Goal: Check status: Check status

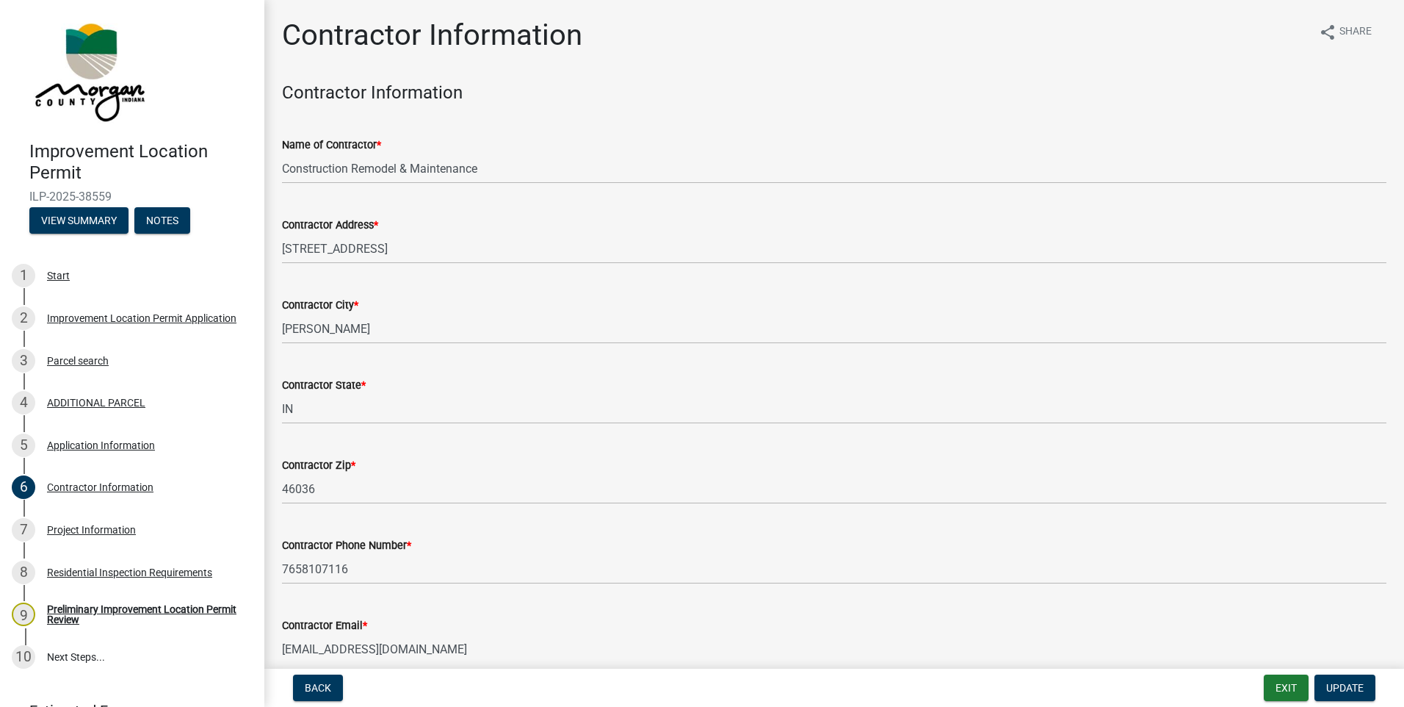
scroll to position [71, 0]
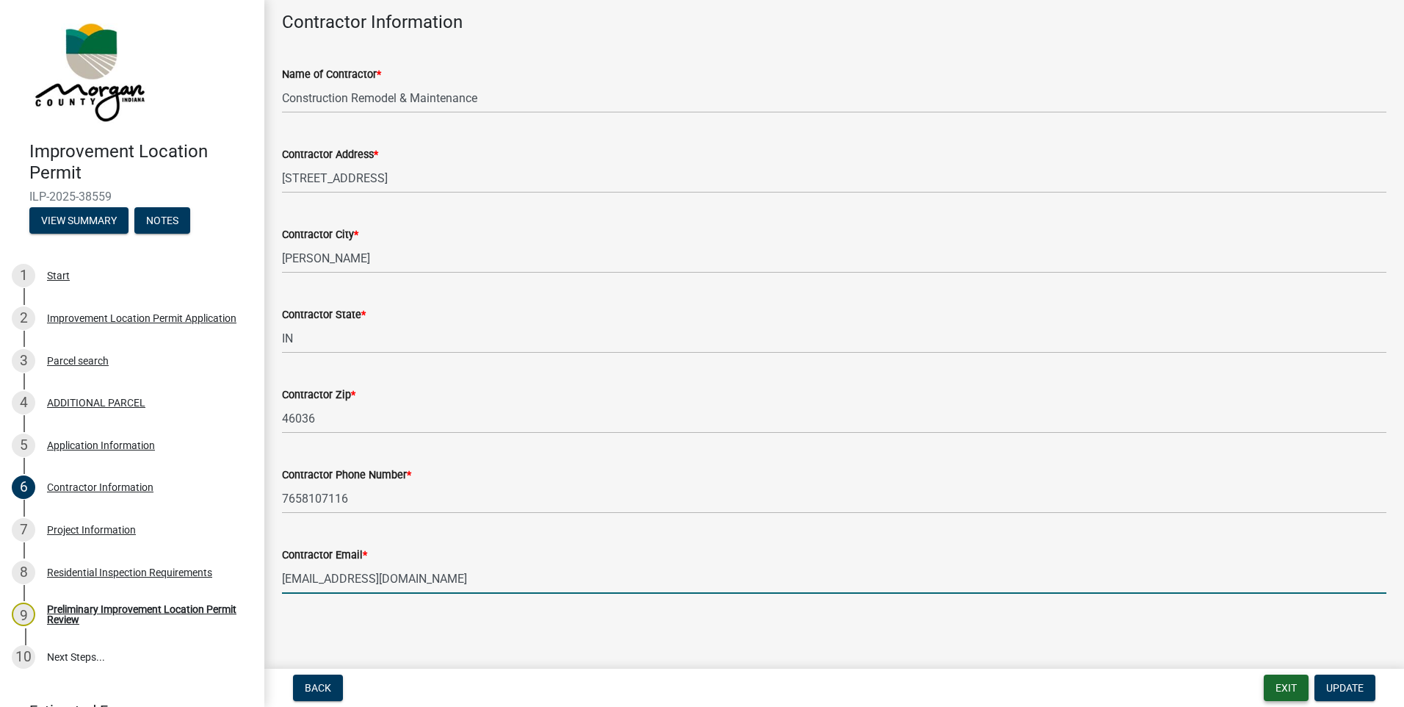
click at [1283, 684] on button "Exit" at bounding box center [1286, 687] width 45 height 26
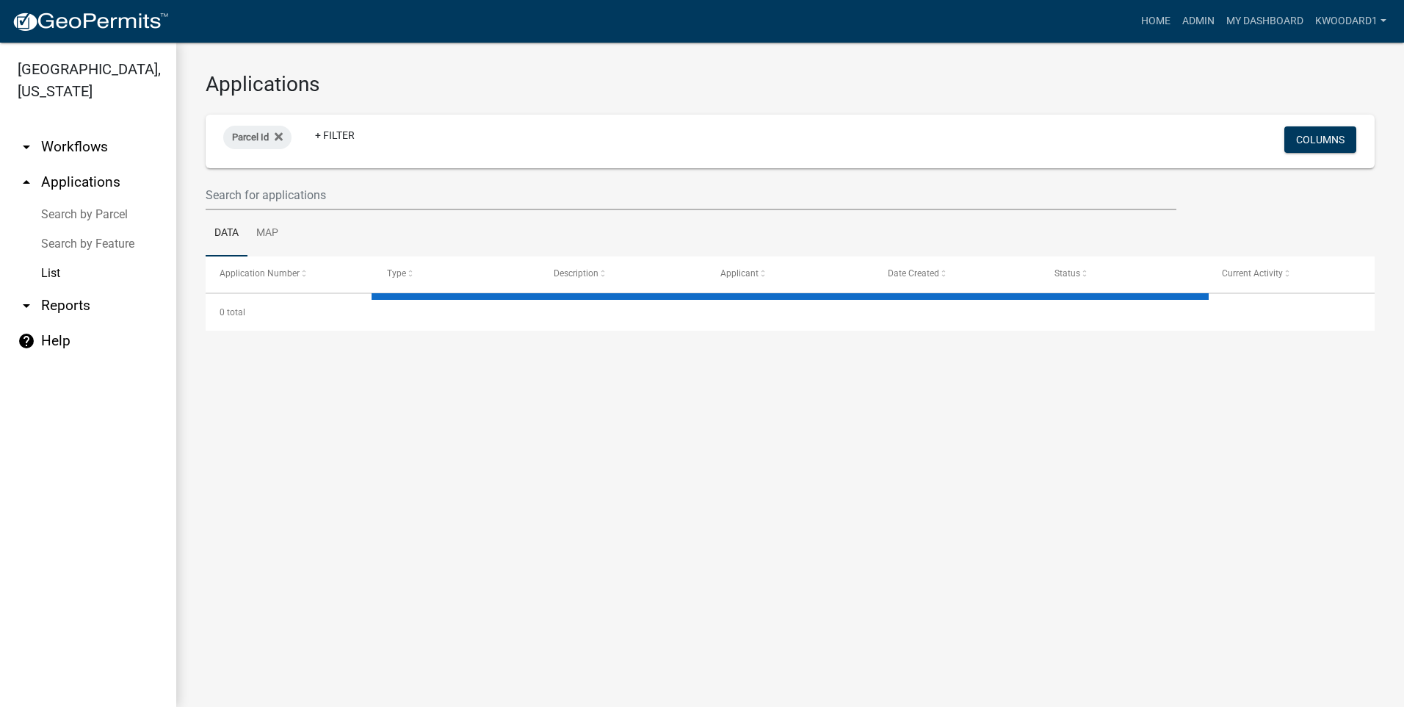
select select "3: 100"
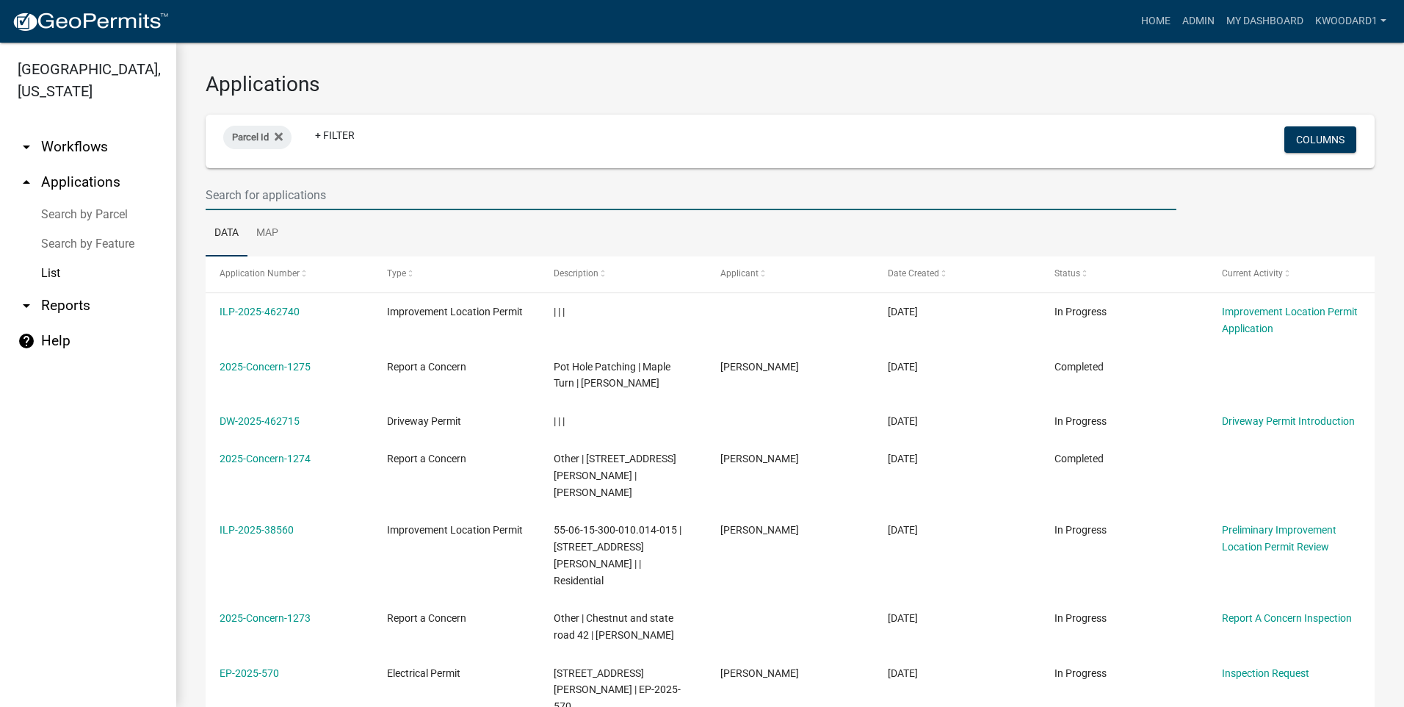
paste input "38559"
click at [250, 193] on input "38559" at bounding box center [691, 195] width 971 height 30
type input "38559"
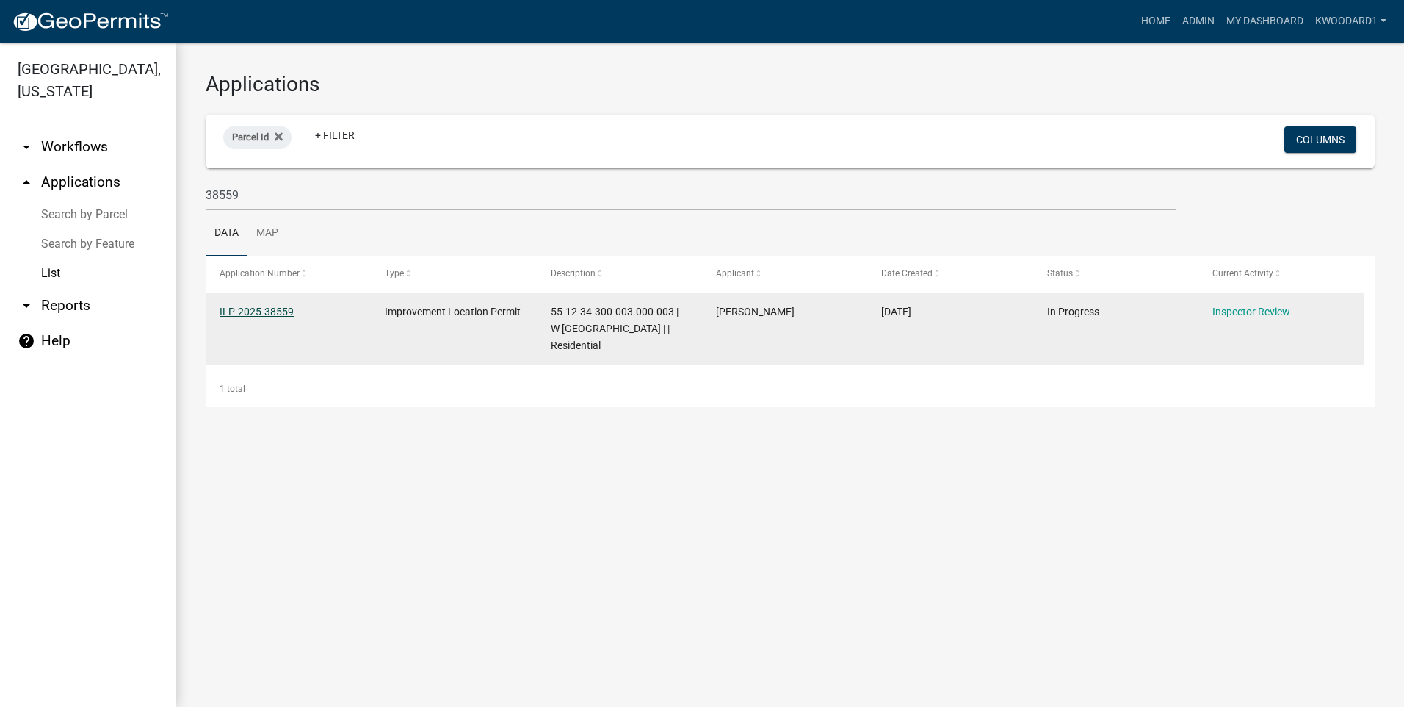
click at [231, 309] on link "ILP-2025-38559" at bounding box center [257, 312] width 74 height 12
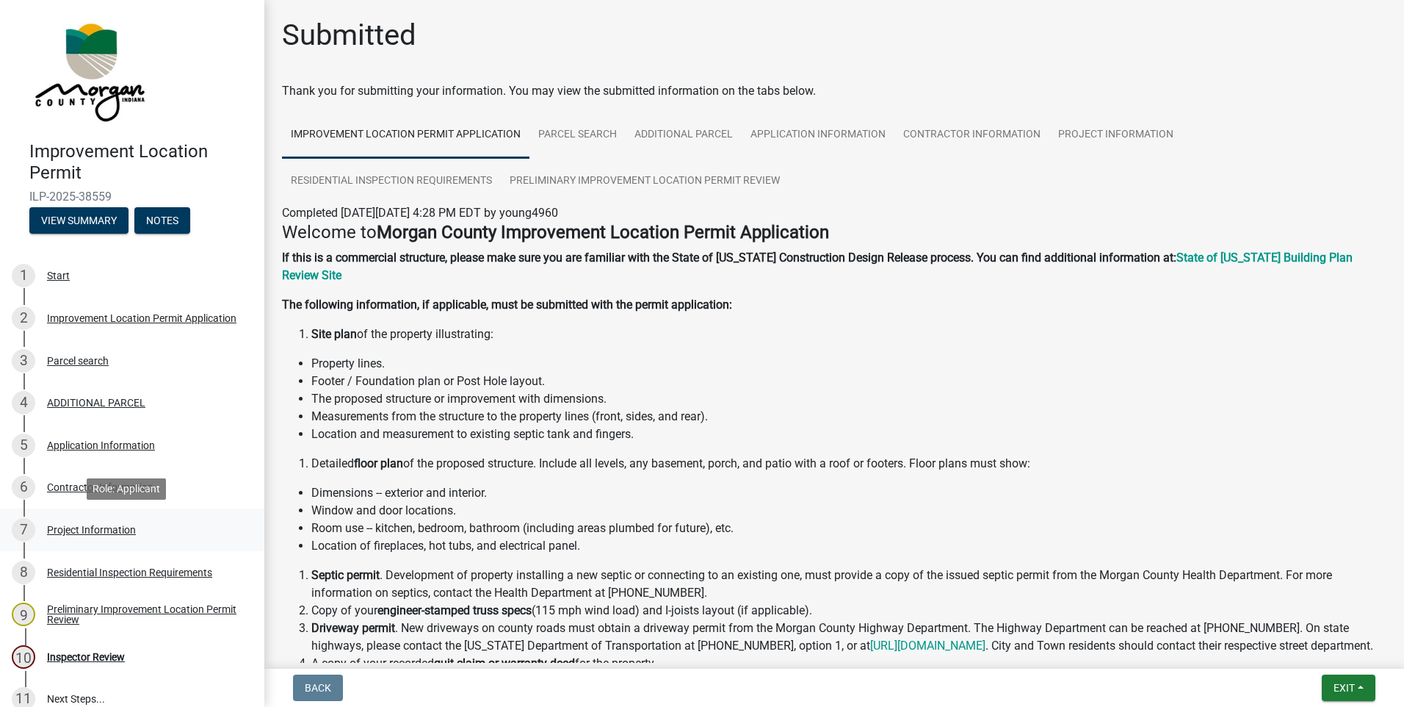
click at [78, 524] on div "Project Information" at bounding box center [91, 529] width 89 height 10
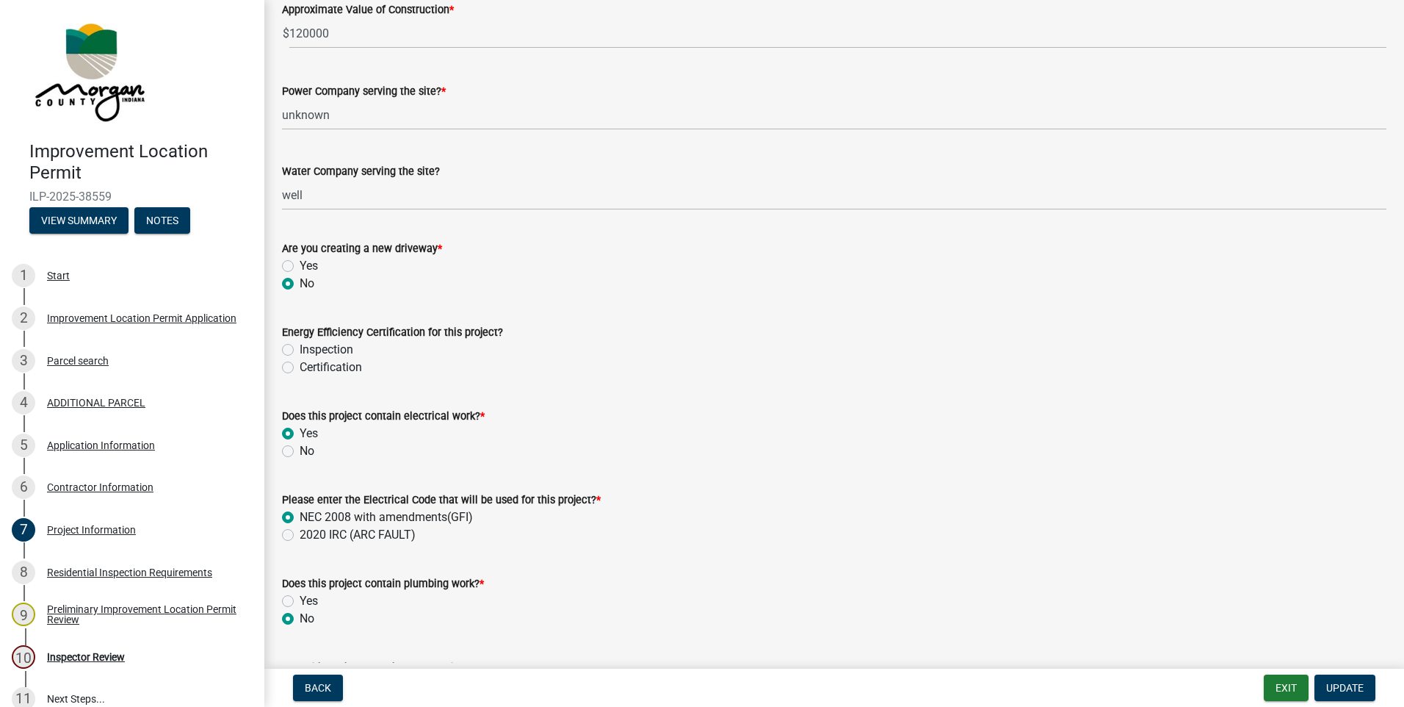
scroll to position [1689, 0]
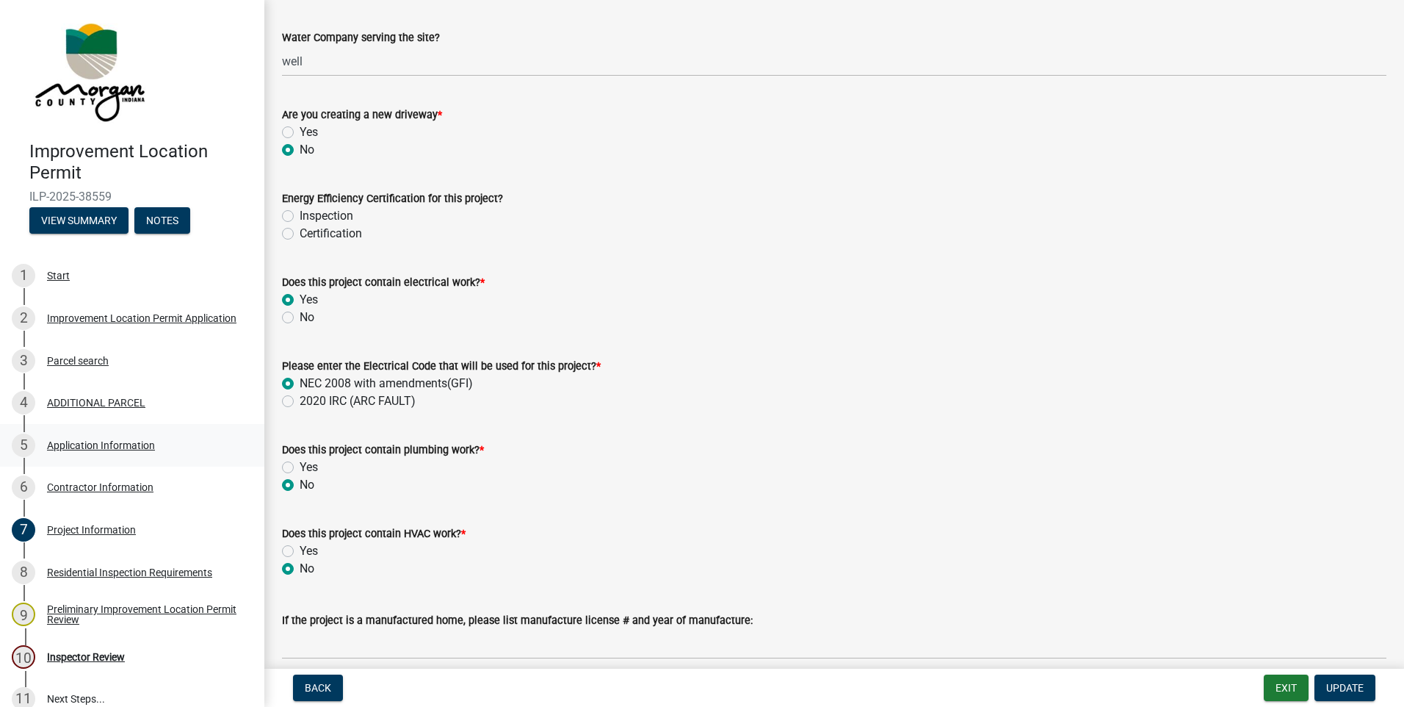
click at [112, 440] on div "Application Information" at bounding box center [101, 445] width 108 height 10
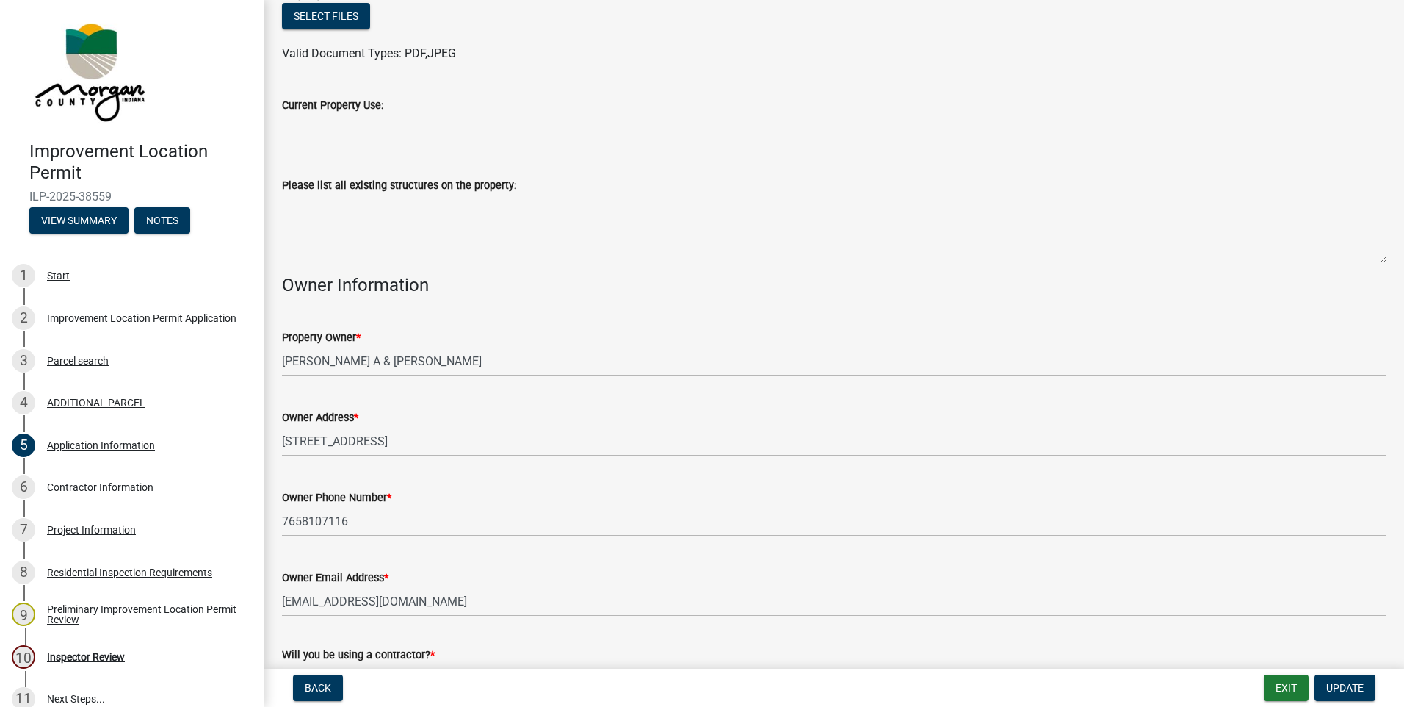
scroll to position [547, 0]
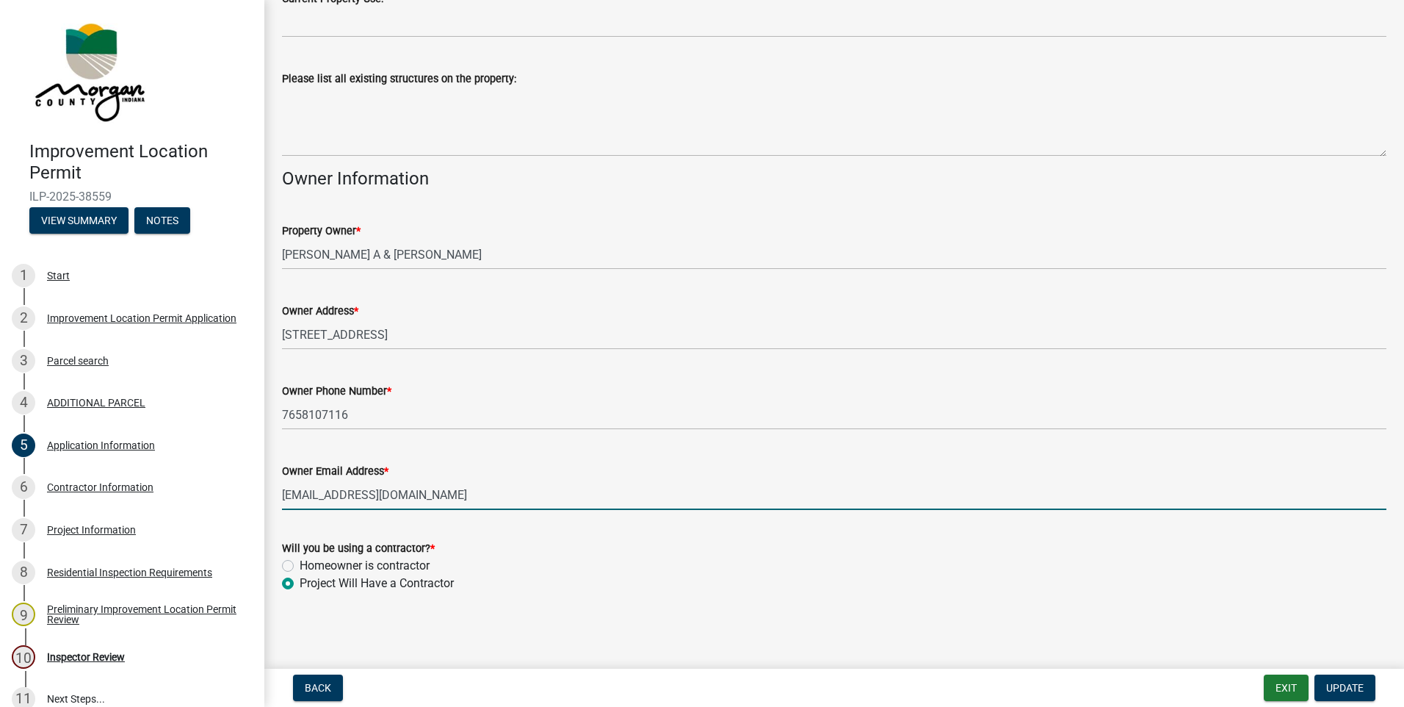
drag, startPoint x: 422, startPoint y: 491, endPoint x: 266, endPoint y: 498, distance: 155.8
click at [266, 498] on div "Application Information share Share Property Information Parcel ID 55-12-34-300…" at bounding box center [834, 44] width 1140 height 1148
